Goal: Check status

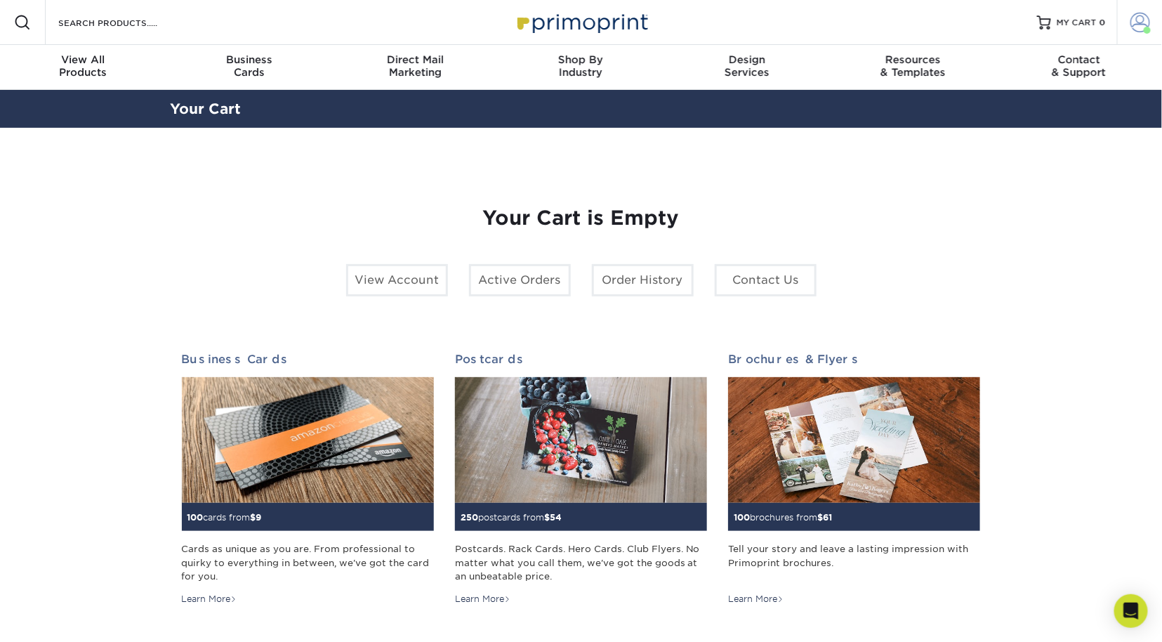
click at [1137, 19] on span at bounding box center [1141, 23] width 20 height 20
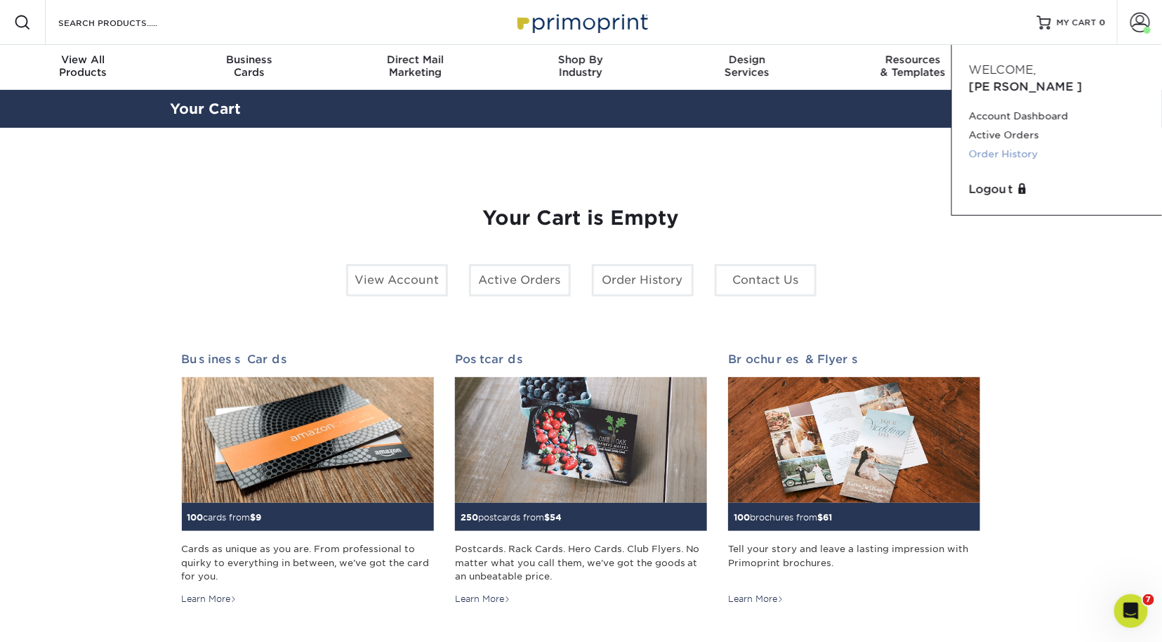
click at [993, 145] on link "Order History" at bounding box center [1057, 154] width 176 height 19
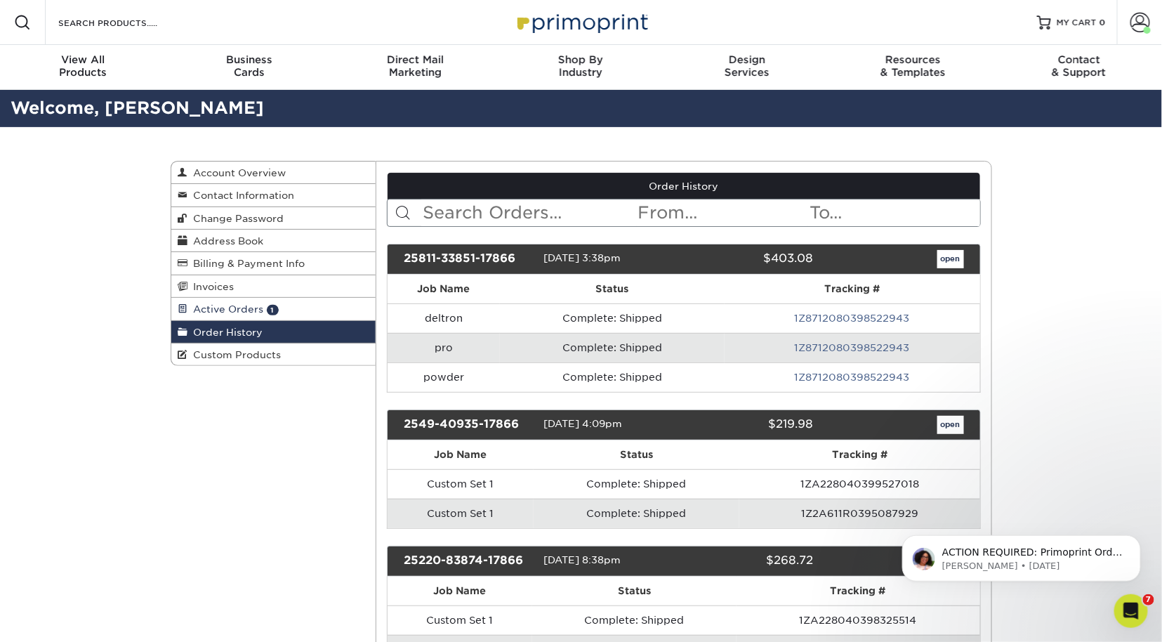
click at [238, 308] on span "Active Orders" at bounding box center [226, 308] width 76 height 11
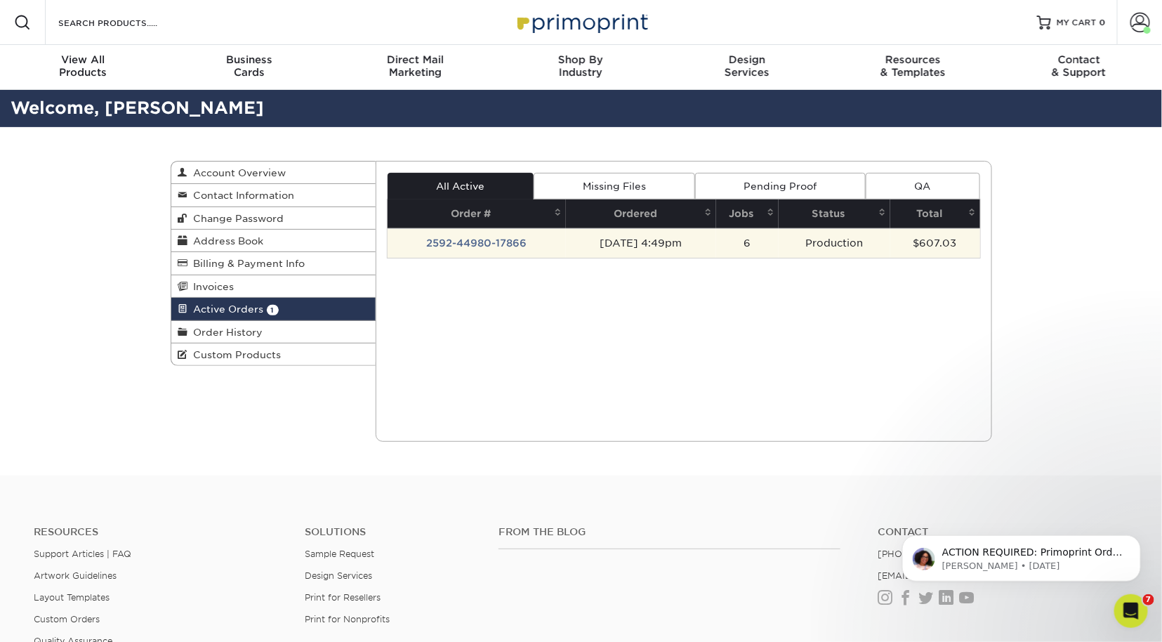
click at [510, 238] on td "2592-44980-17866" at bounding box center [477, 242] width 178 height 29
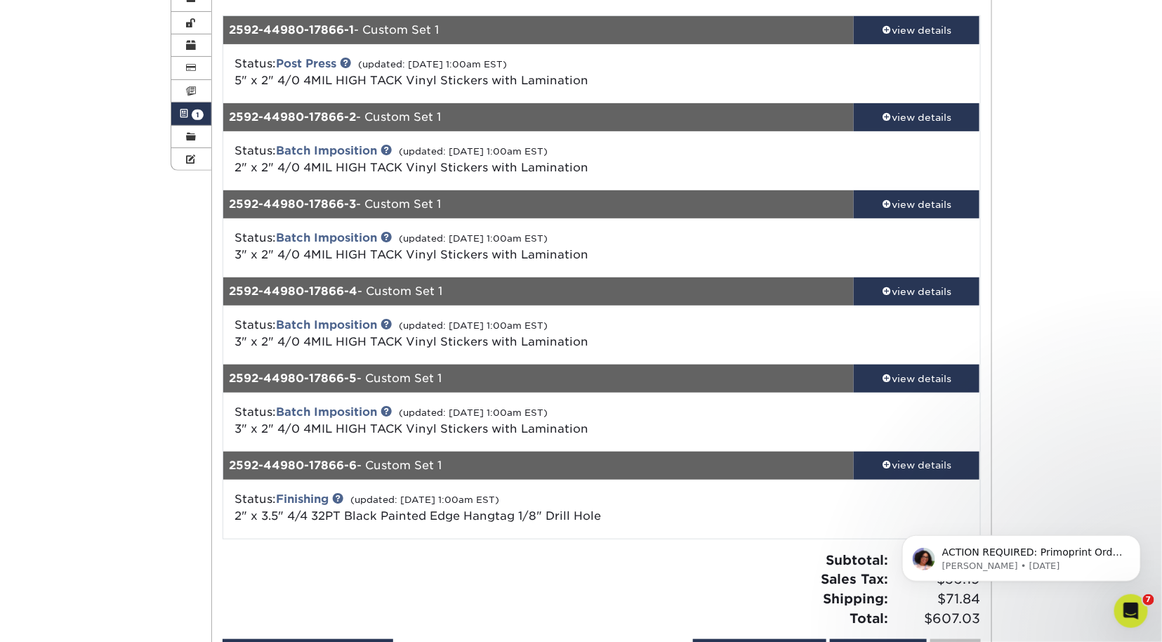
scroll to position [197, 0]
